Goal: Task Accomplishment & Management: Manage account settings

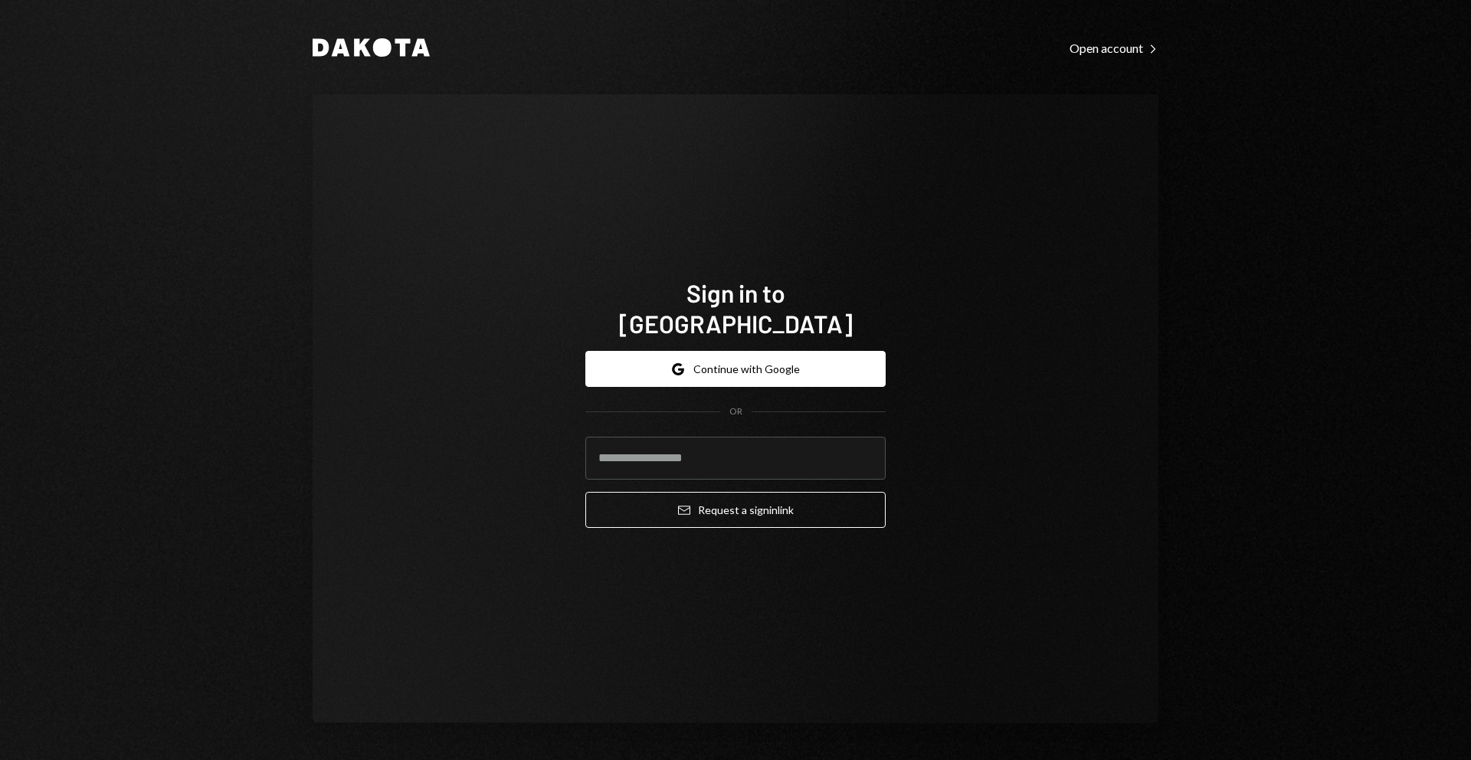
click at [1074, 223] on div "Sign in to Dakota Google Continue with Google OR Email Request a sign in link" at bounding box center [736, 408] width 846 height 629
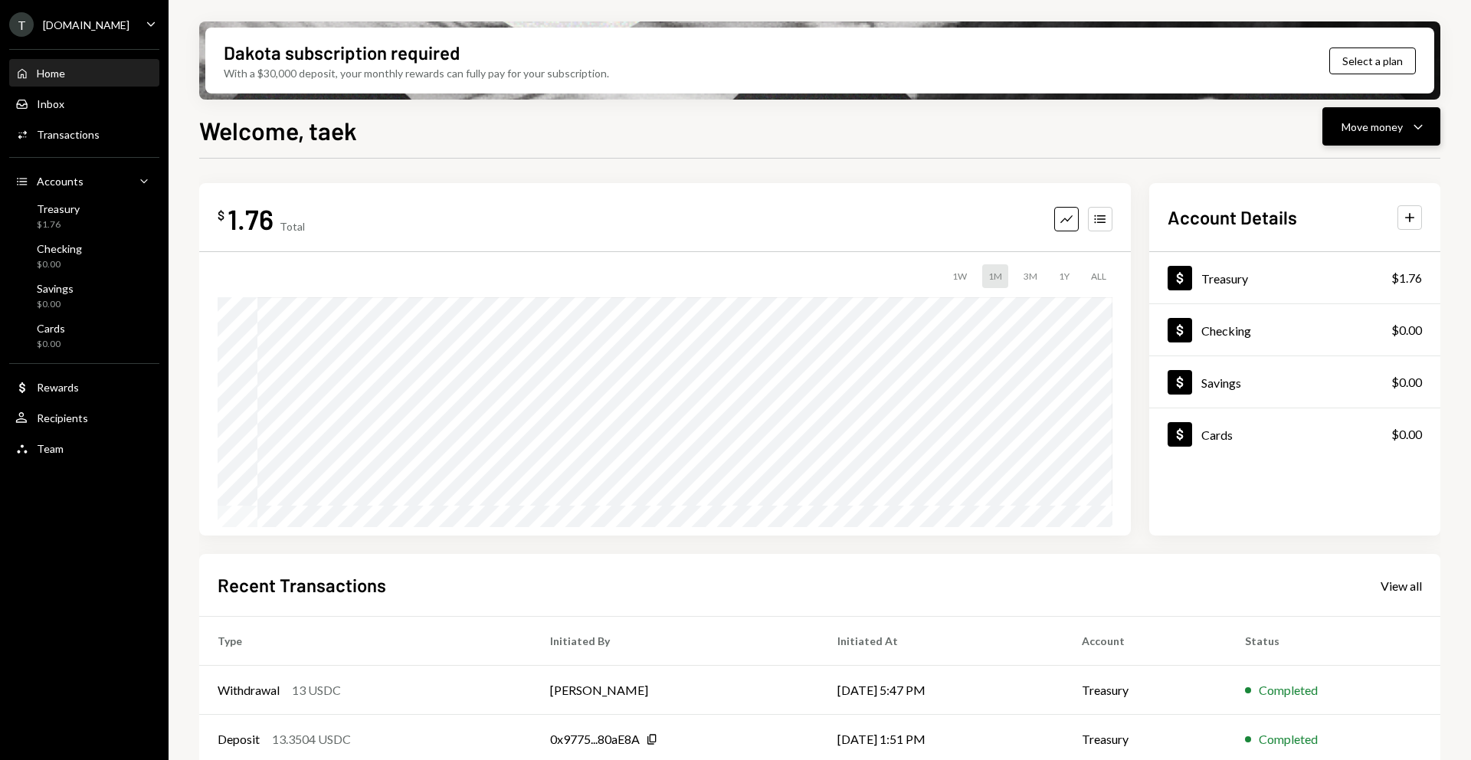
click at [1340, 123] on button "Move money Caret Down" at bounding box center [1382, 126] width 118 height 38
click at [1133, 172] on div "$ 1.76 Total Graph Accounts 1W 1M 3M 1Y ALL Account Details Plus Dollar Treasur…" at bounding box center [819, 501] width 1241 height 685
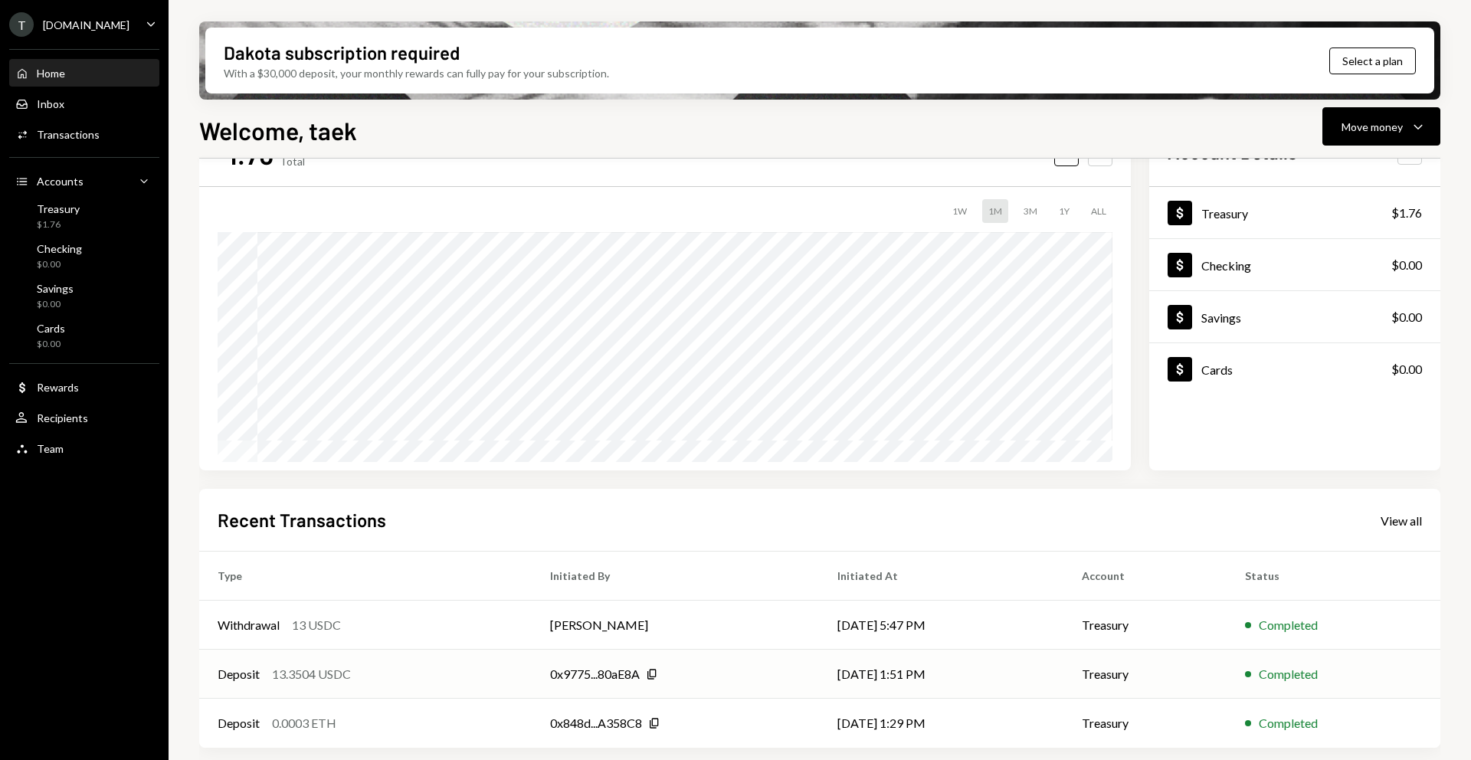
click at [255, 675] on div "Deposit" at bounding box center [239, 674] width 42 height 18
click at [242, 673] on div "Deposit" at bounding box center [239, 674] width 42 height 18
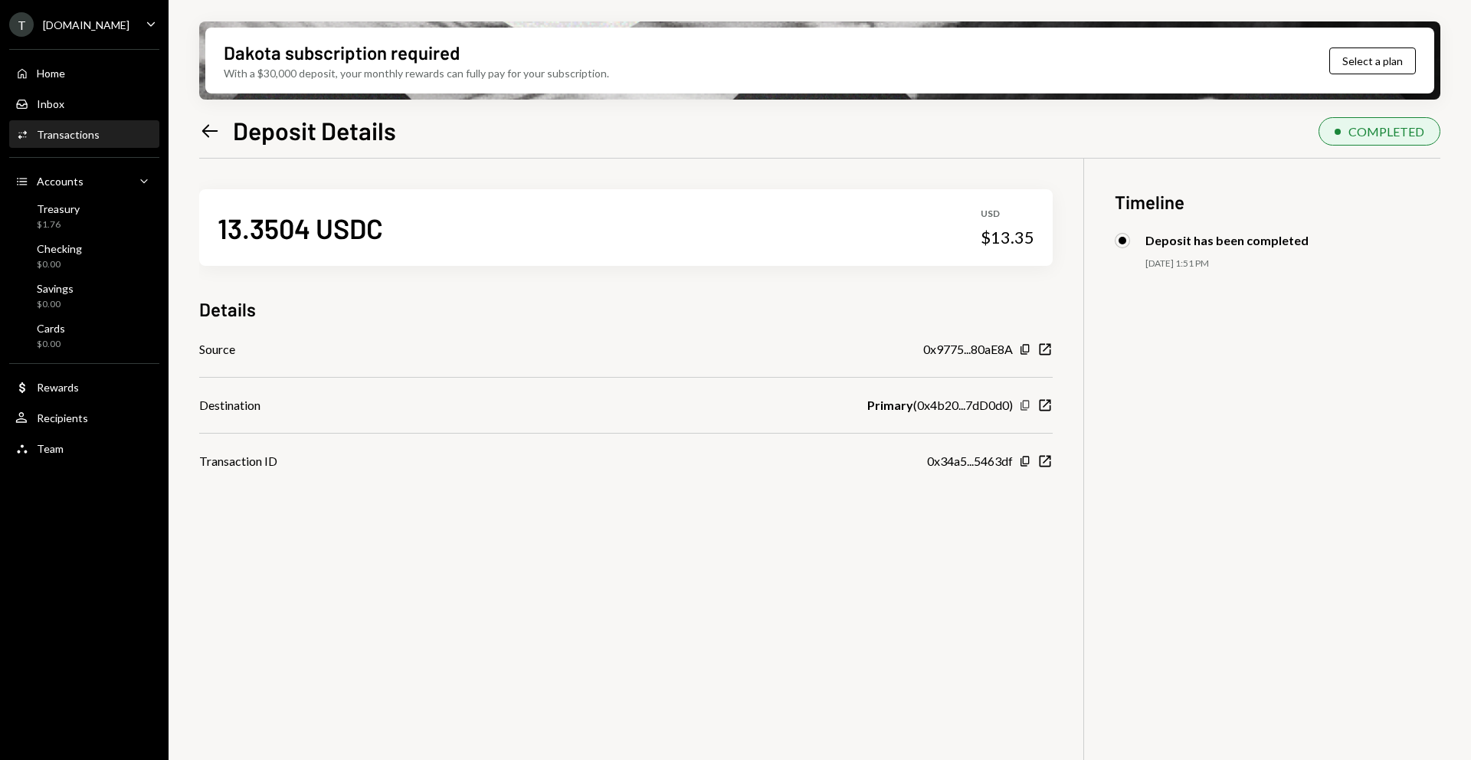
click at [1031, 406] on icon "Copy" at bounding box center [1025, 405] width 12 height 12
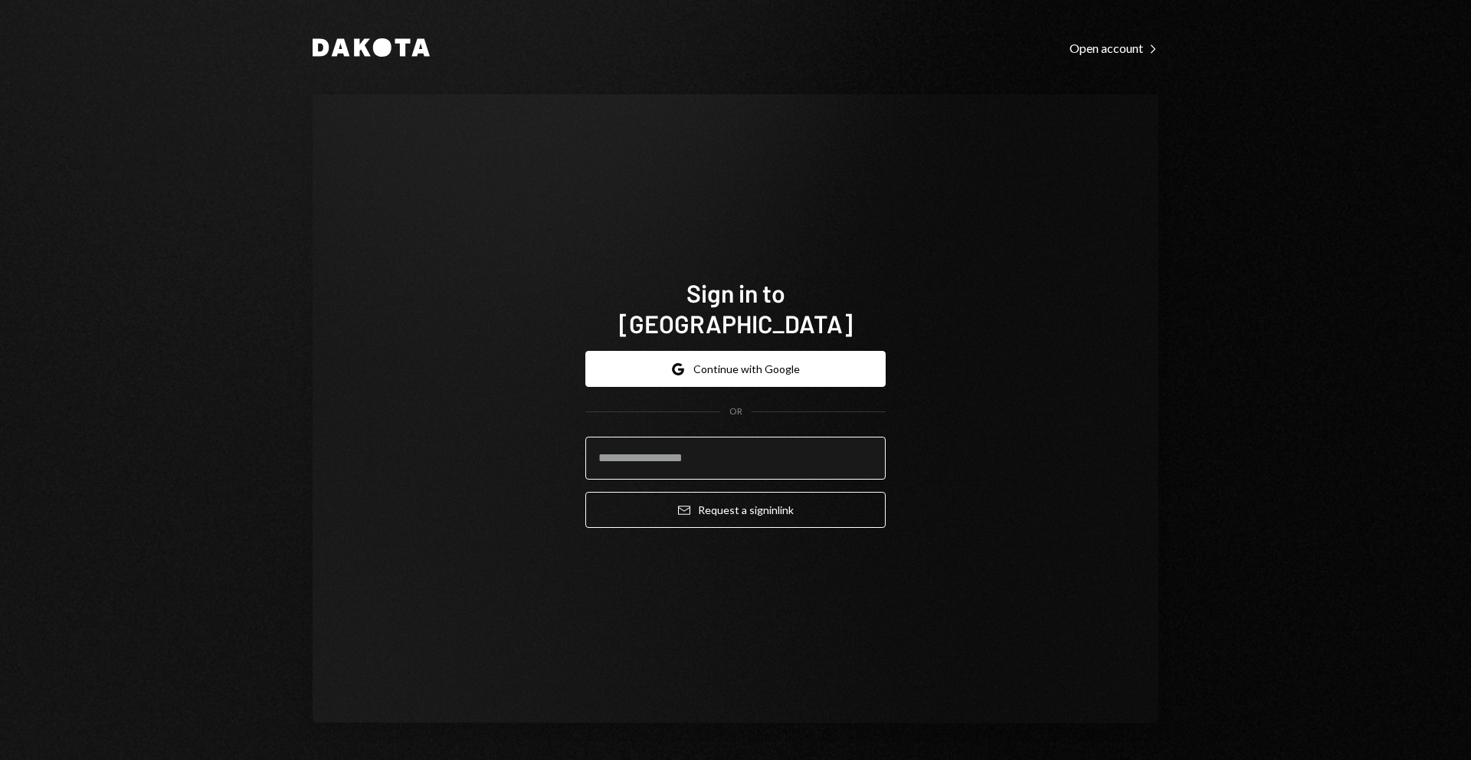
click at [748, 454] on input "email" at bounding box center [735, 458] width 300 height 43
type input "**********"
click at [585, 492] on button "Email Request a sign in link" at bounding box center [735, 510] width 300 height 36
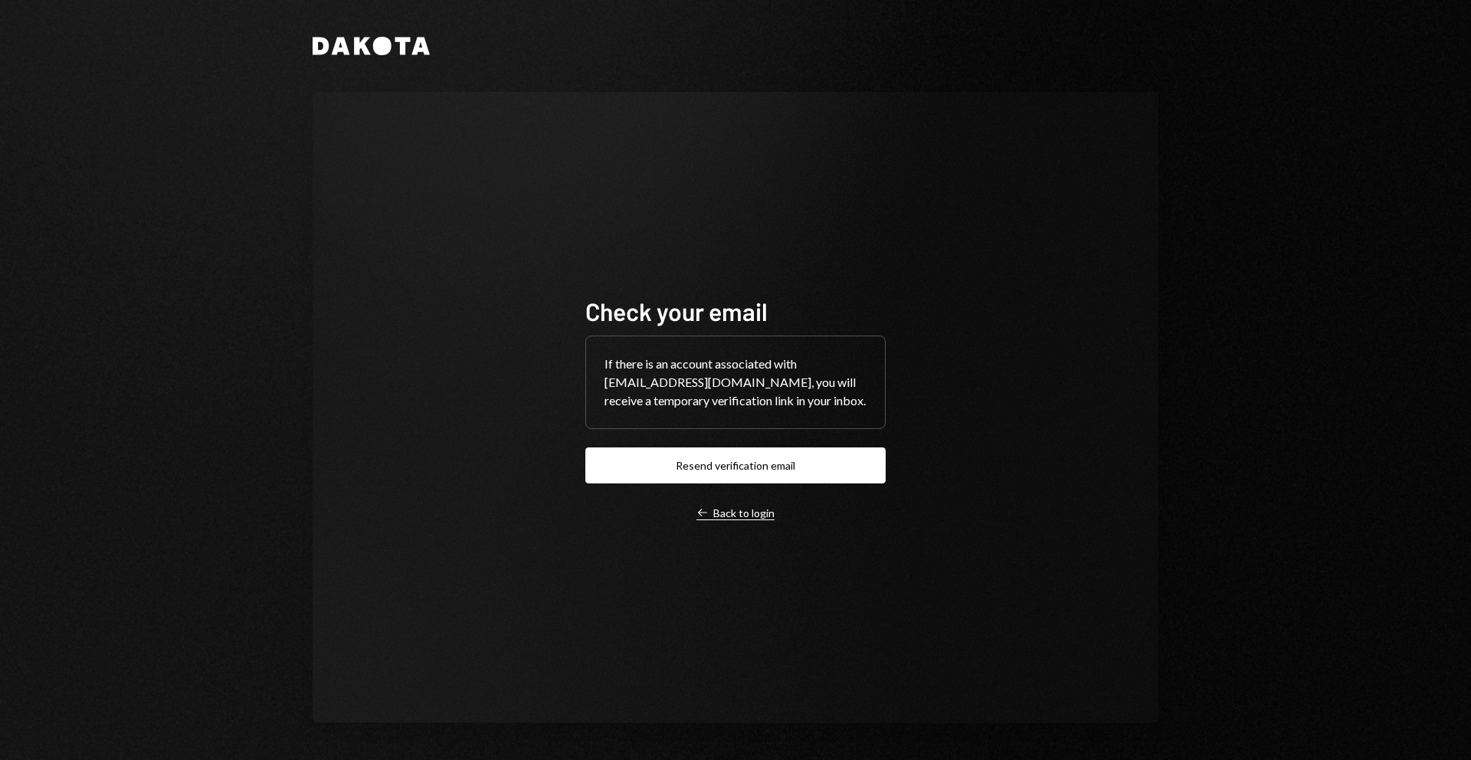
click at [766, 514] on div "Left Arrow Back to login" at bounding box center [736, 513] width 78 height 14
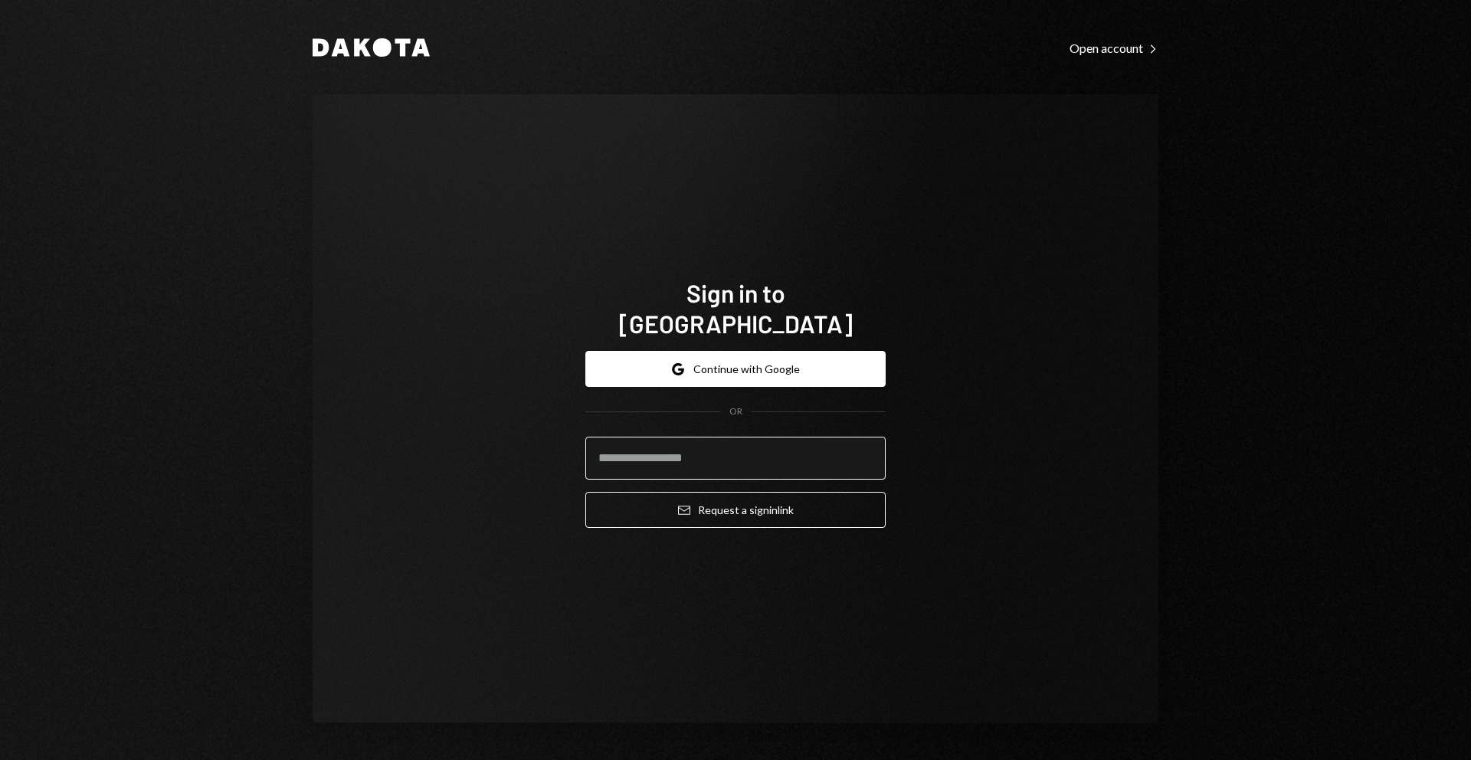
click at [739, 437] on input "email" at bounding box center [735, 458] width 300 height 43
type input "**********"
click at [585, 492] on button "Email Request a sign in link" at bounding box center [735, 510] width 300 height 36
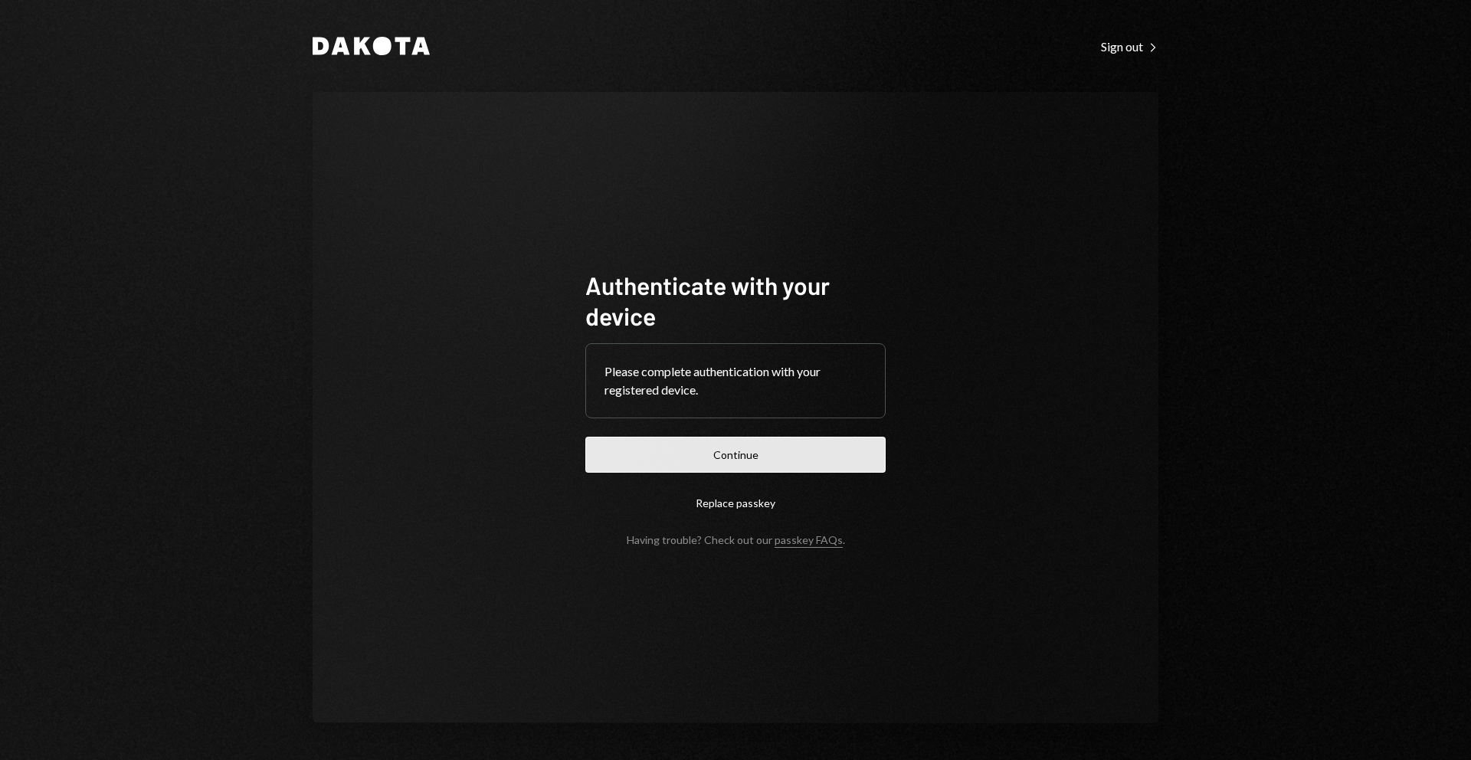
click at [803, 446] on button "Continue" at bounding box center [735, 455] width 300 height 36
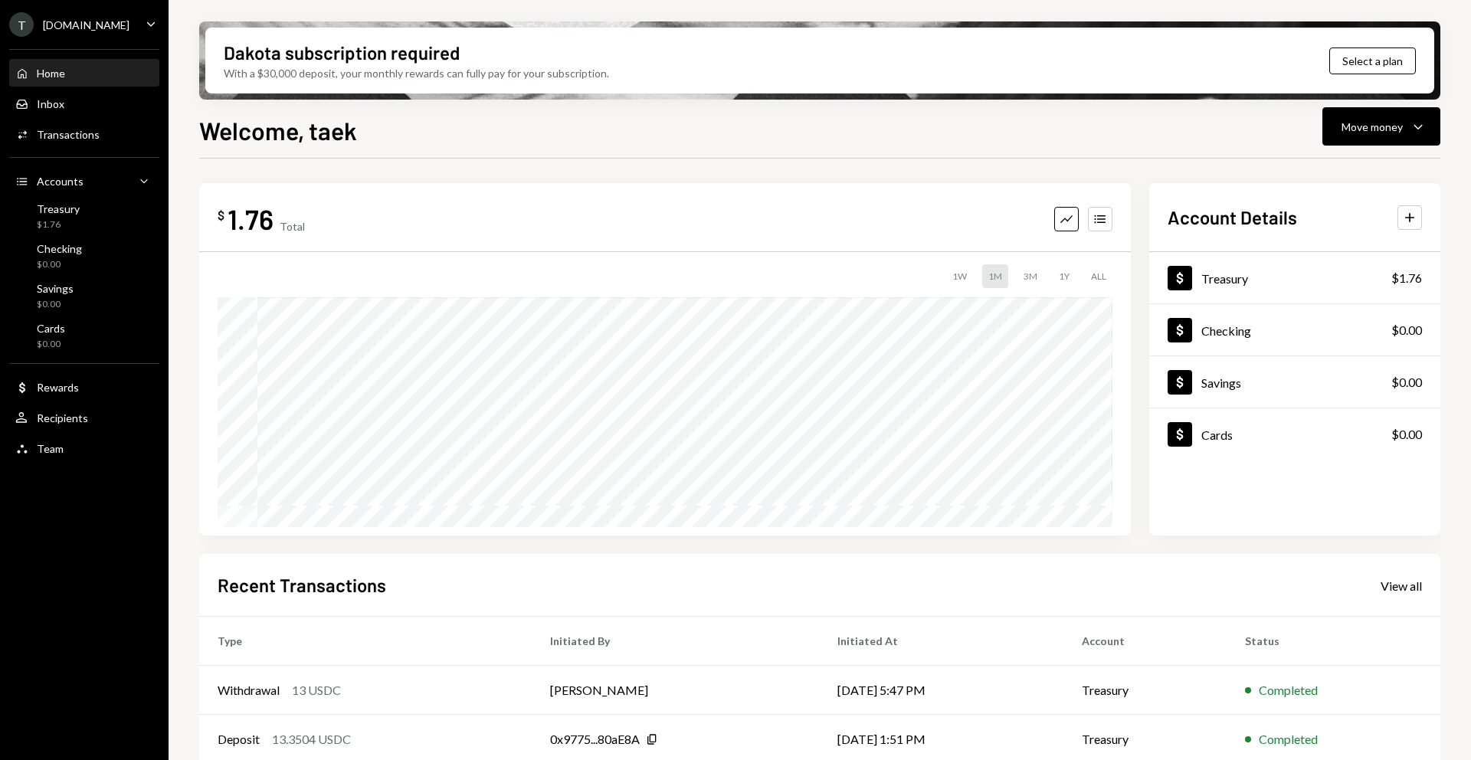
click at [284, 67] on div "With a $30,000 deposit, your monthly rewards can fully pay for your subscriptio…" at bounding box center [416, 73] width 385 height 16
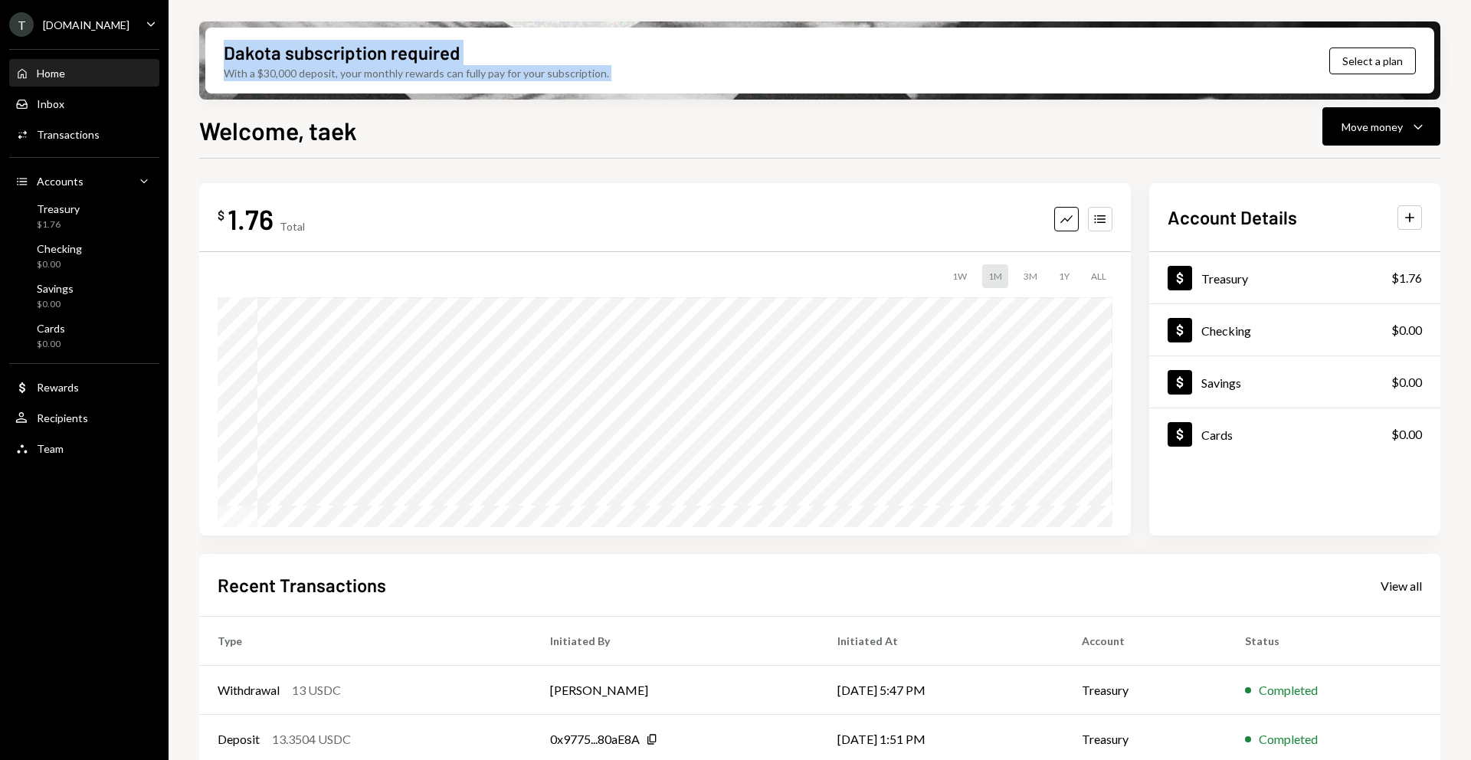
drag, startPoint x: 284, startPoint y: 67, endPoint x: 286, endPoint y: 49, distance: 17.8
click at [286, 49] on div "Dakota subscription required With a $30,000 deposit, your monthly rewards can f…" at bounding box center [416, 60] width 385 height 41
click at [286, 49] on div "Dakota subscription required" at bounding box center [342, 52] width 236 height 25
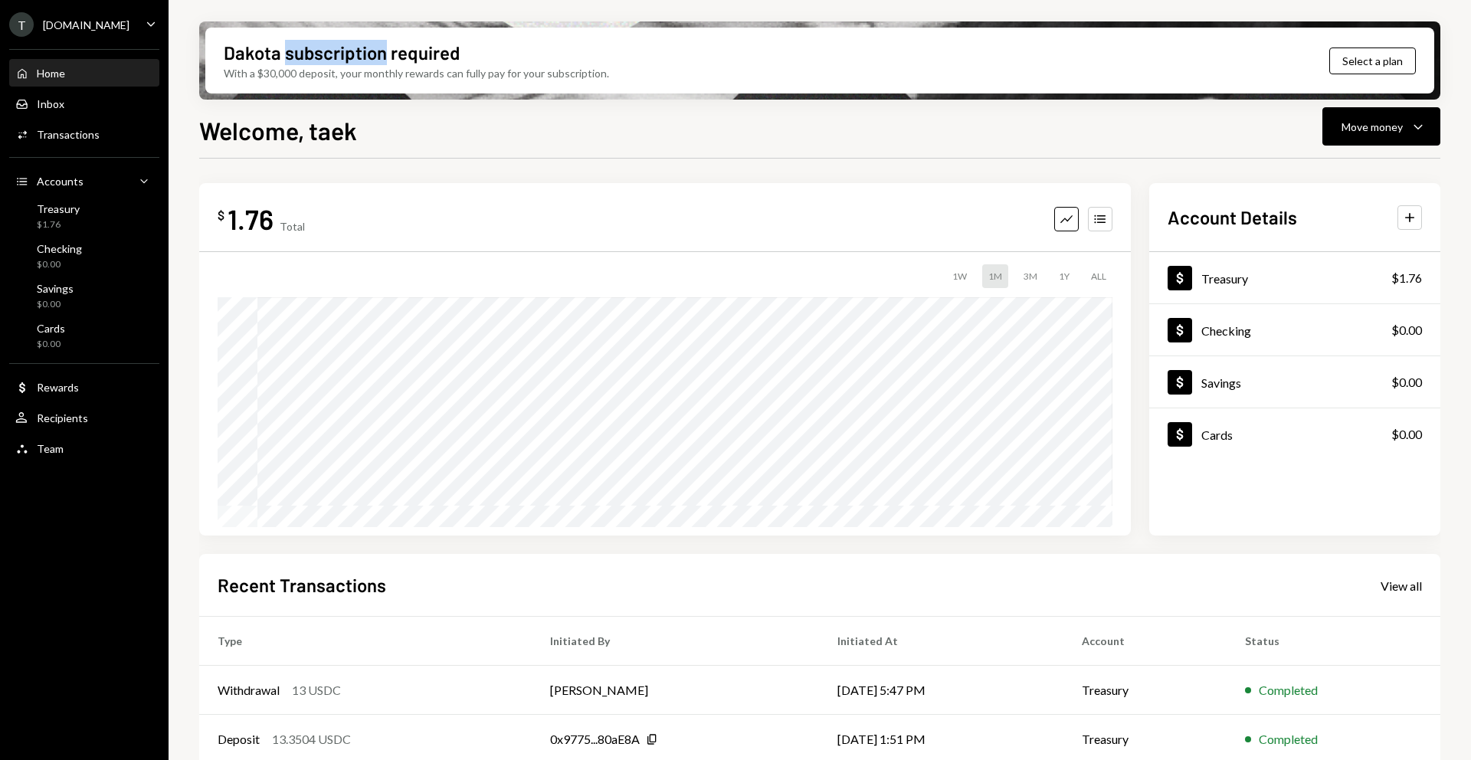
click at [286, 49] on div "Dakota subscription required" at bounding box center [342, 52] width 236 height 25
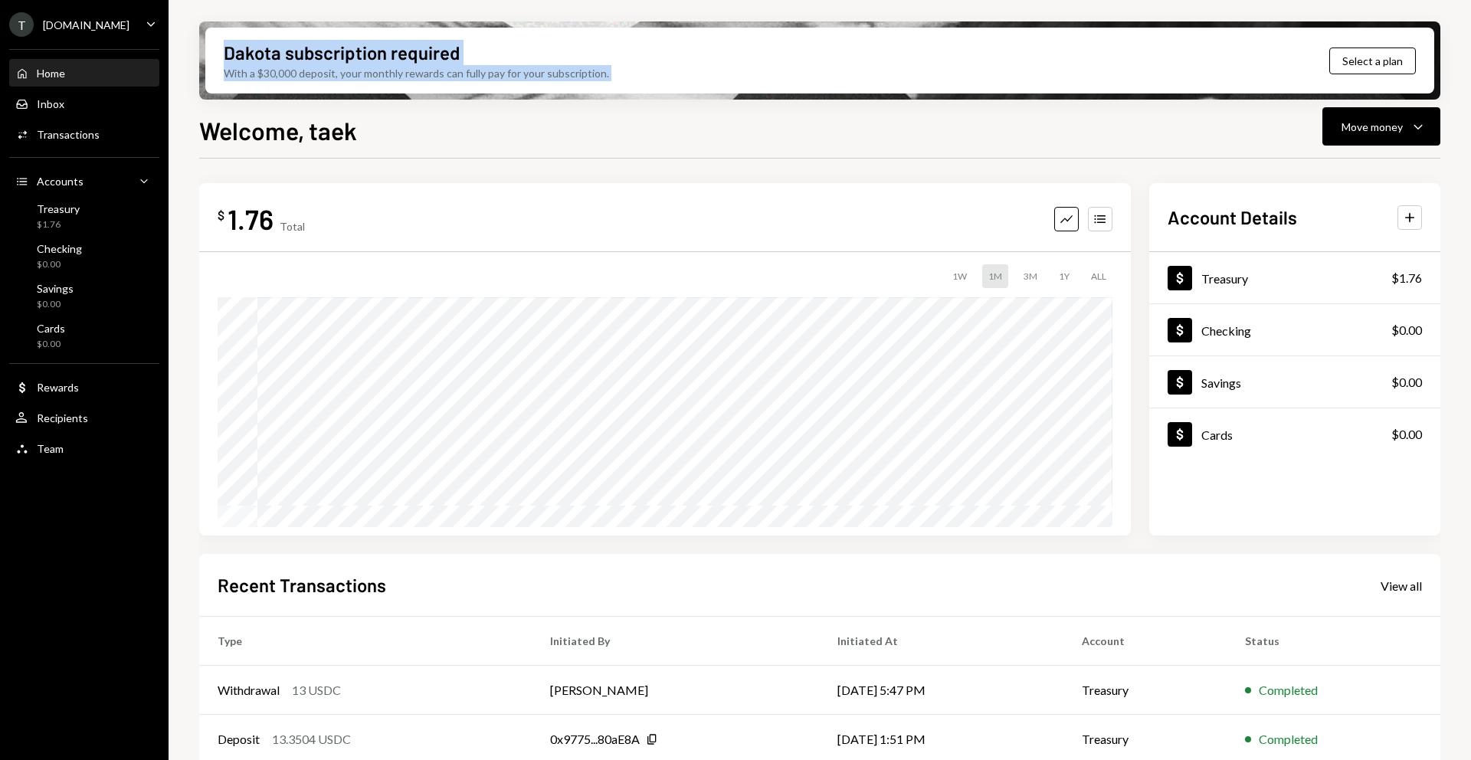
drag, startPoint x: 286, startPoint y: 49, endPoint x: 293, endPoint y: 74, distance: 25.7
click at [293, 74] on div "Dakota subscription required With a $30,000 deposit, your monthly rewards can f…" at bounding box center [416, 60] width 385 height 41
click at [1384, 129] on div "Move money" at bounding box center [1372, 127] width 61 height 16
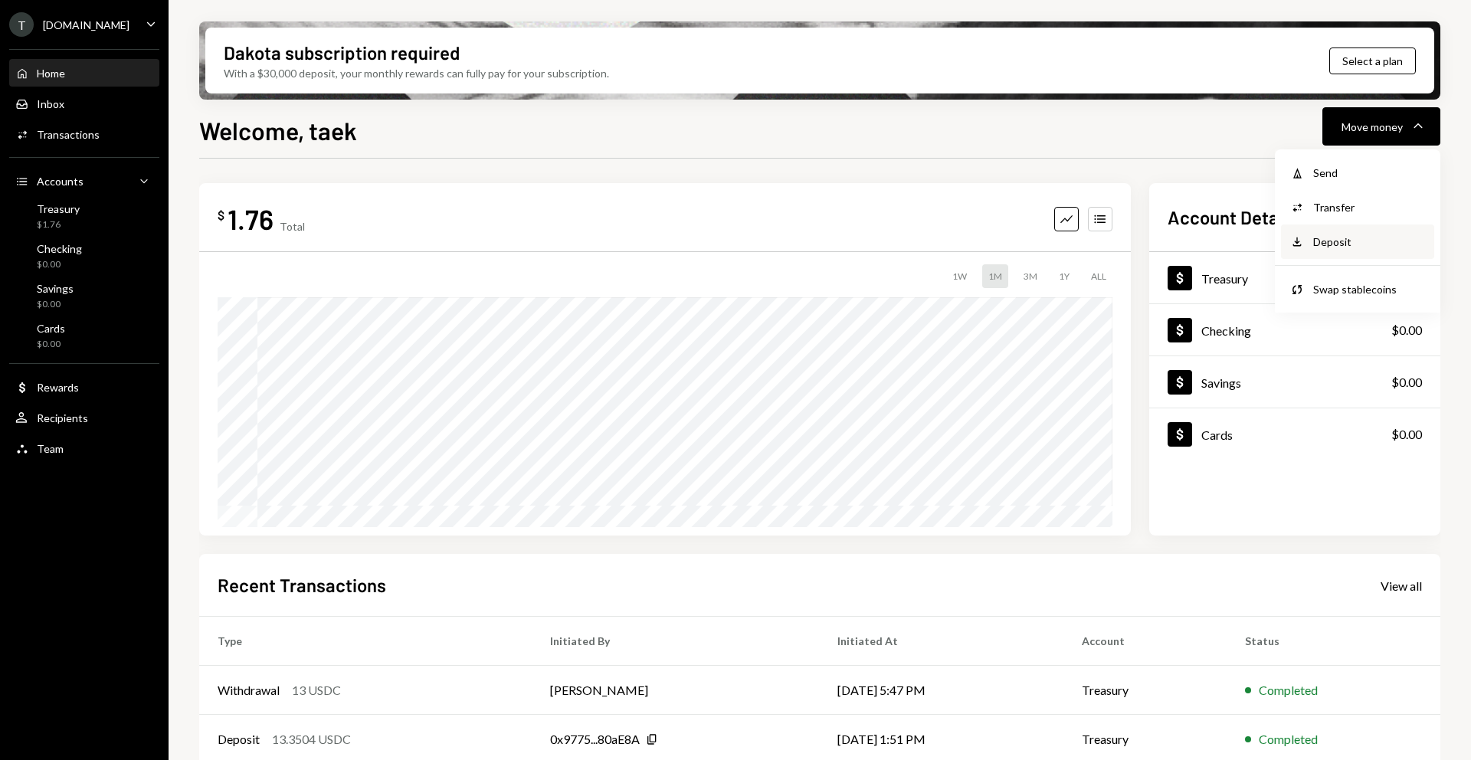
click at [1359, 231] on div "Deposit Deposit" at bounding box center [1357, 242] width 153 height 34
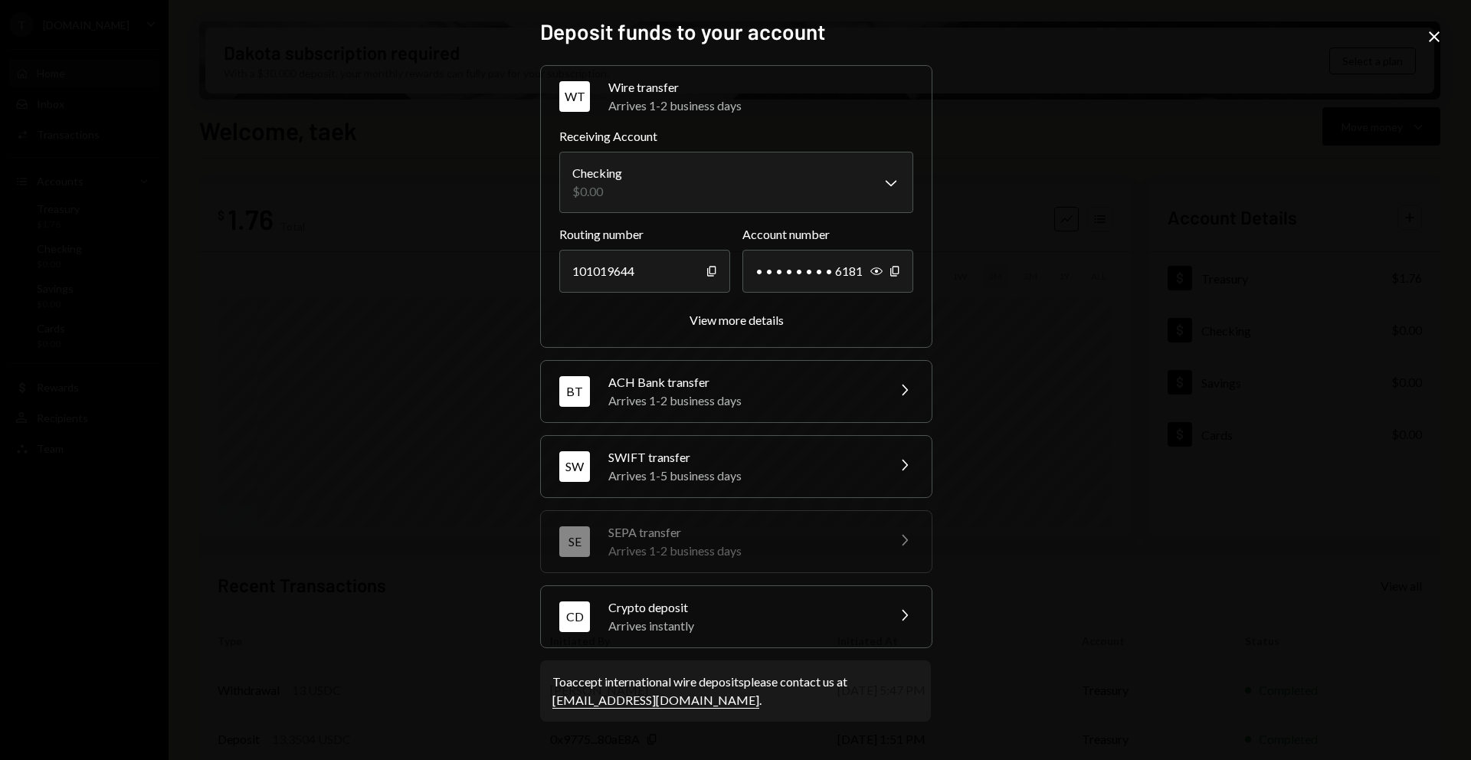
click at [778, 629] on div "Arrives instantly" at bounding box center [742, 626] width 268 height 18
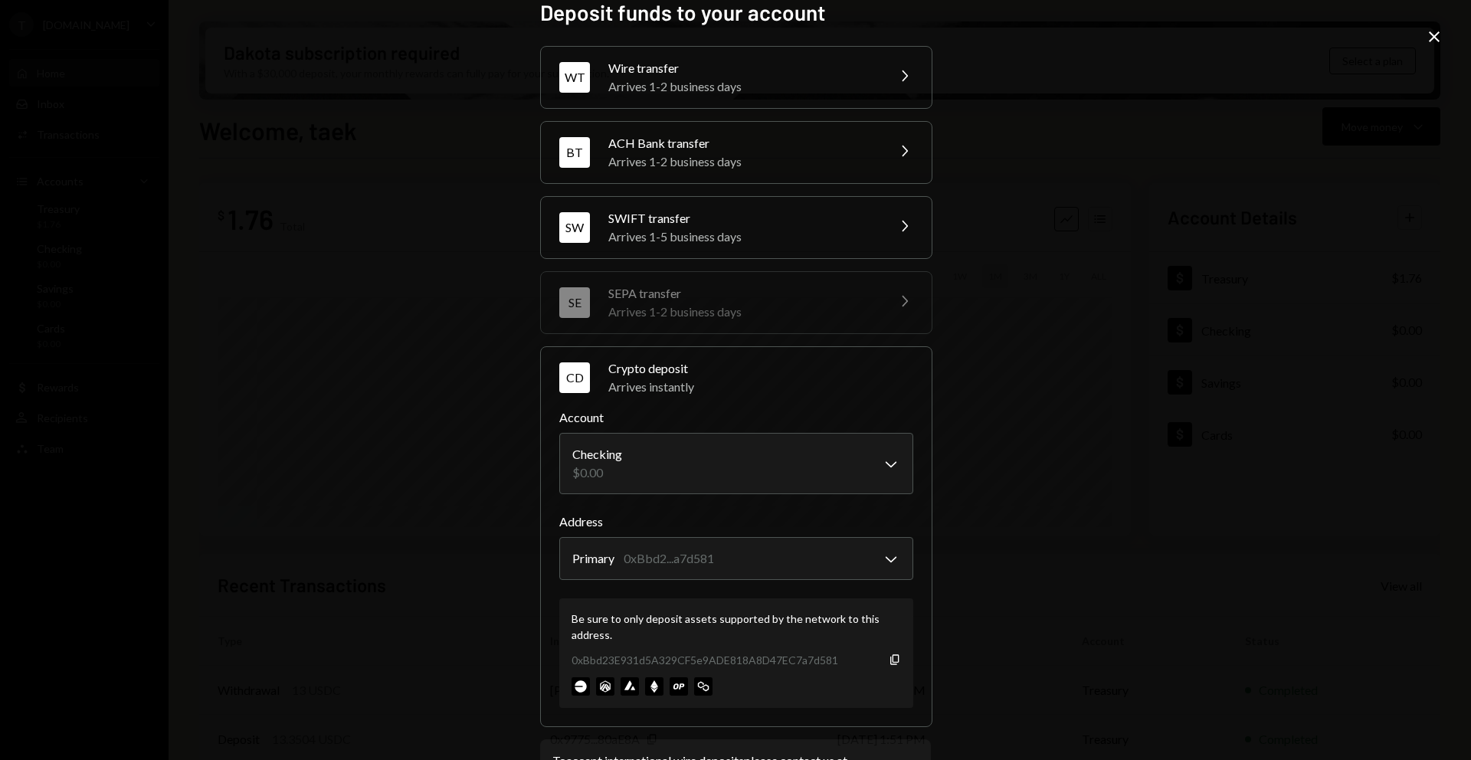
scroll to position [84, 0]
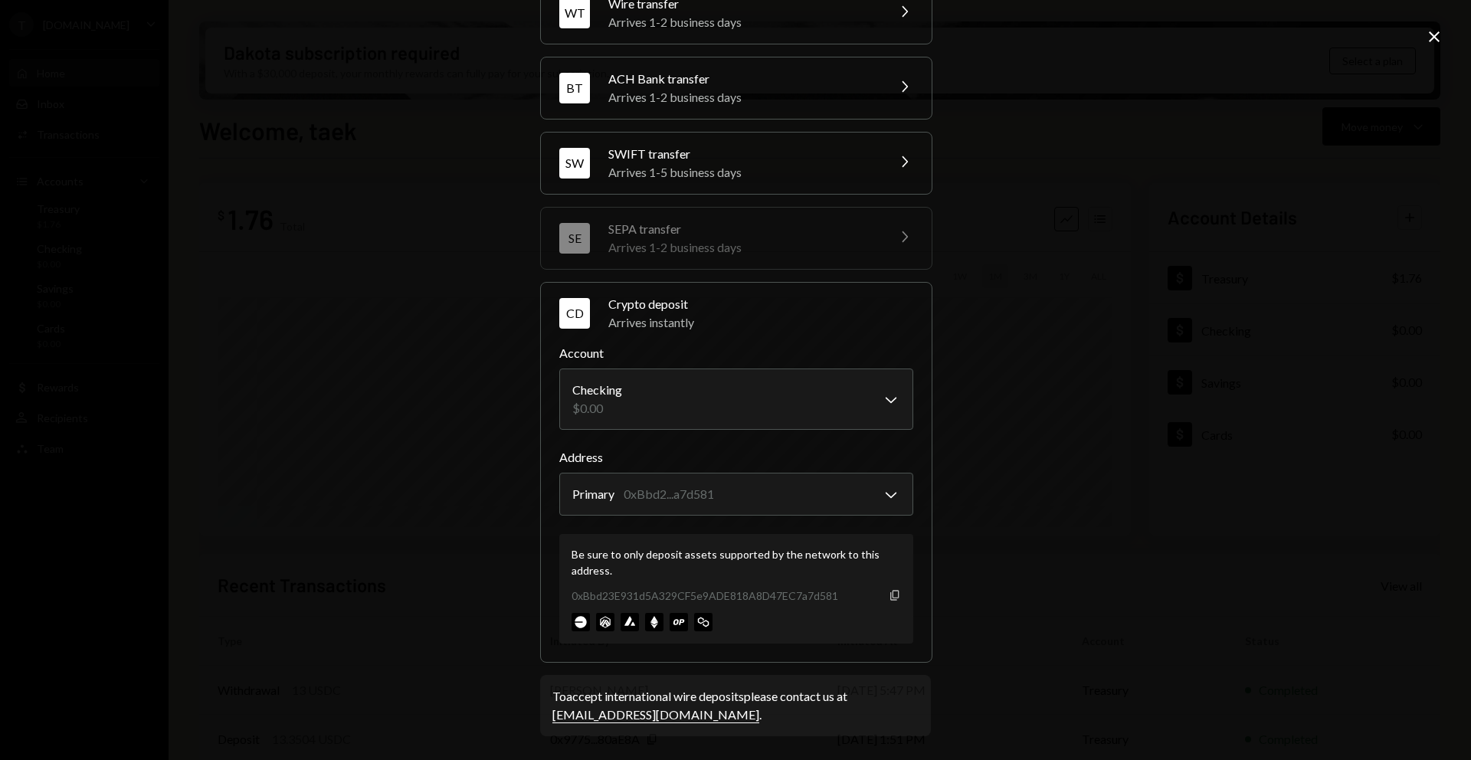
click at [892, 597] on icon "Copy" at bounding box center [895, 595] width 12 height 12
click at [386, 270] on div "**********" at bounding box center [735, 380] width 1471 height 760
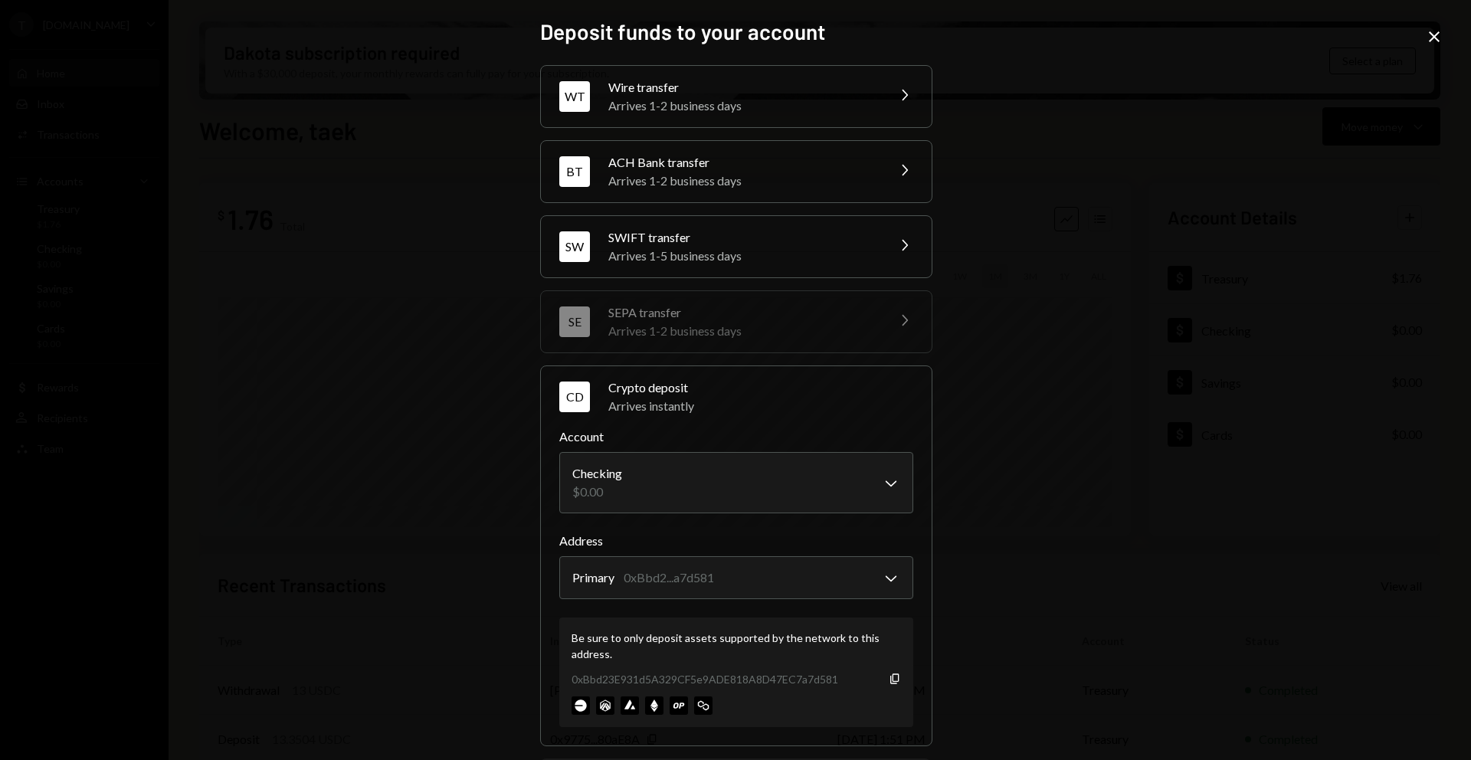
click at [1431, 38] on icon "Close" at bounding box center [1434, 37] width 18 height 18
